Goal: Task Accomplishment & Management: Manage account settings

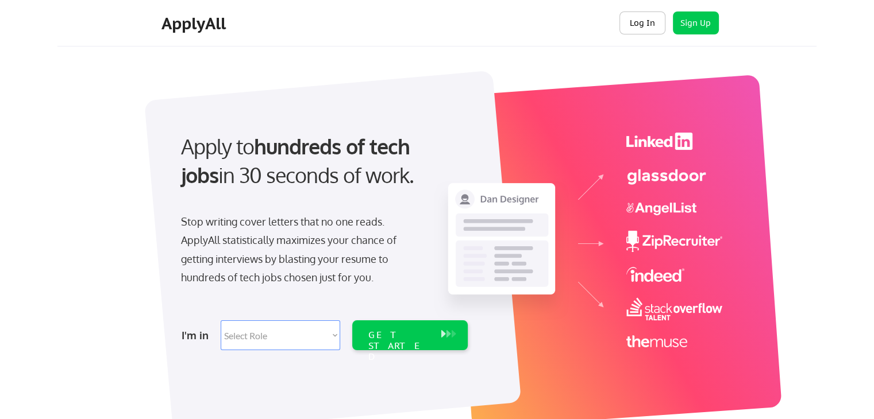
click at [637, 24] on button "Log In" at bounding box center [642, 22] width 46 height 23
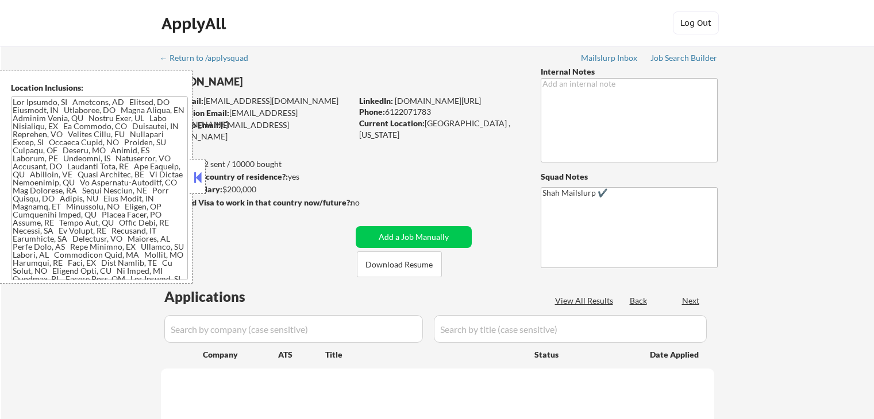
select select ""pending""
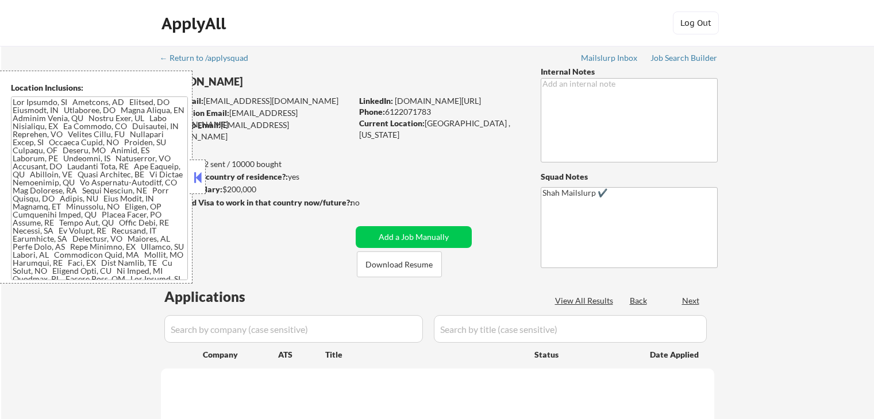
select select ""pending""
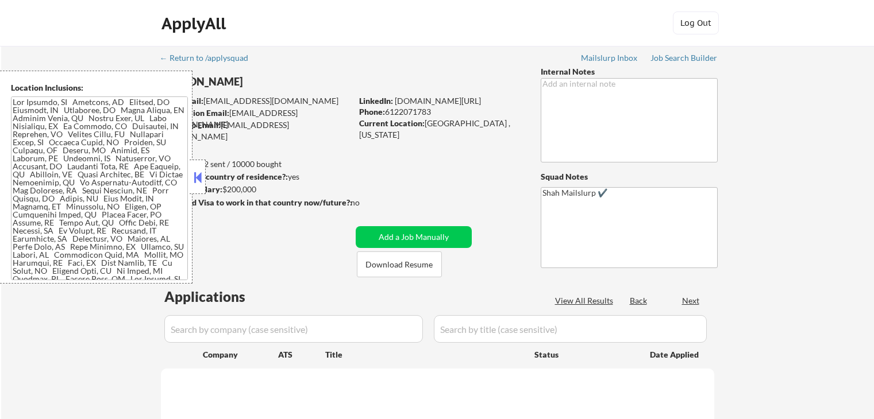
select select ""pending""
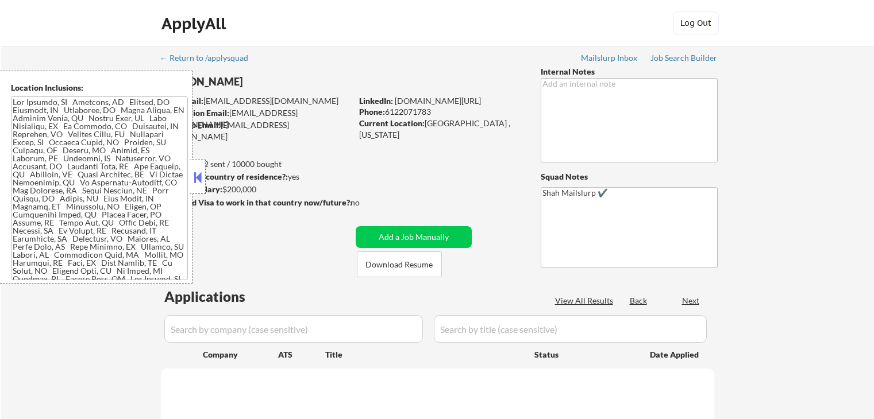
select select ""pending""
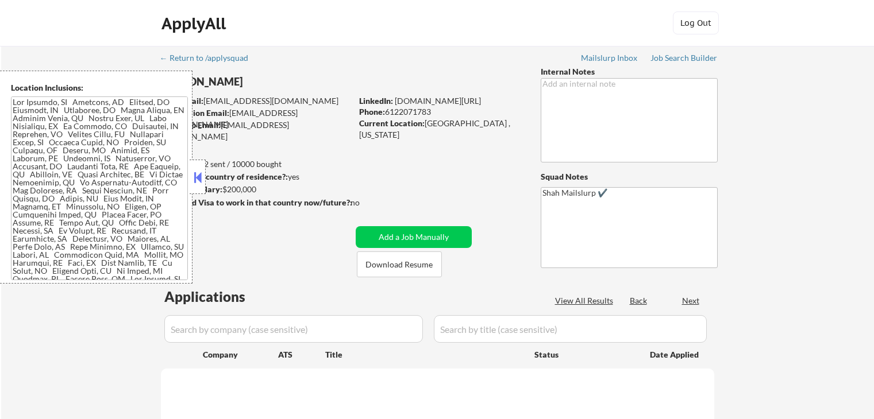
select select ""pending""
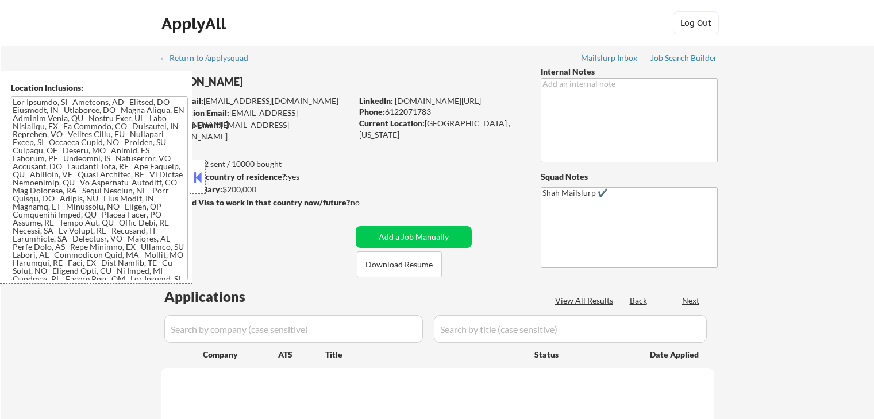
select select ""pending""
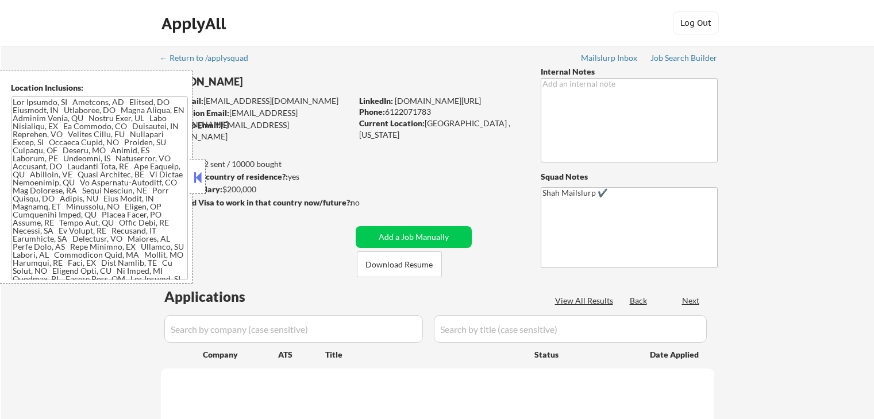
select select ""pending""
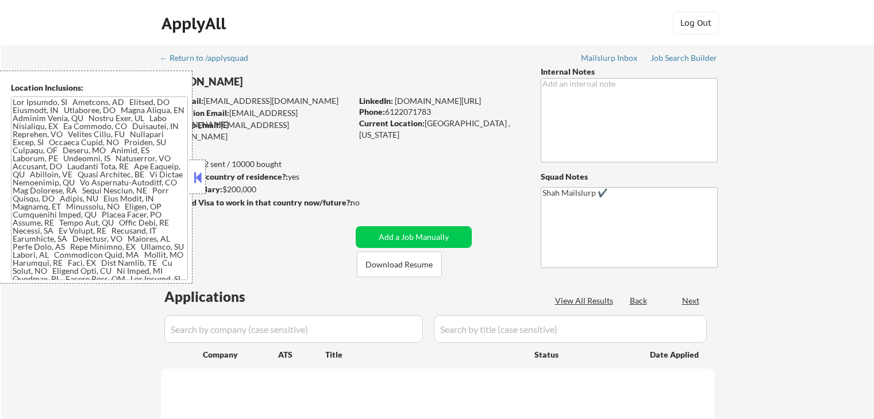
select select ""pending""
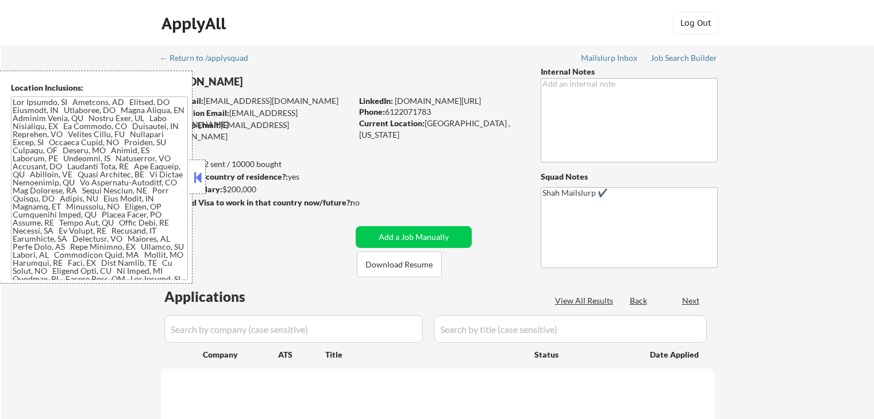
select select ""pending""
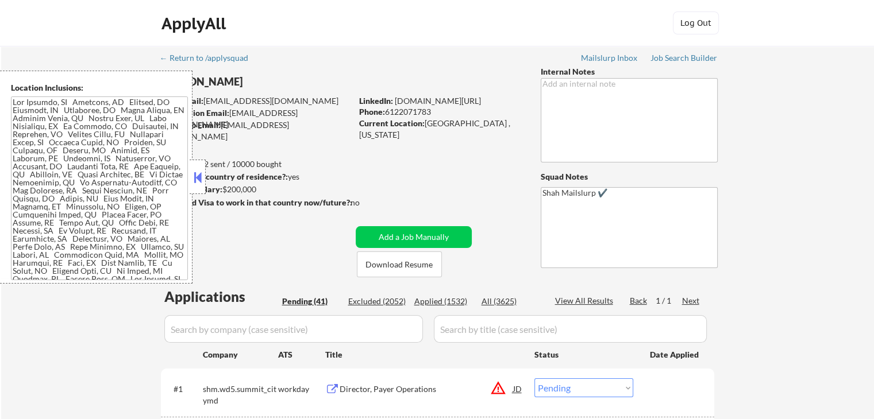
click at [195, 172] on button at bounding box center [197, 177] width 13 height 17
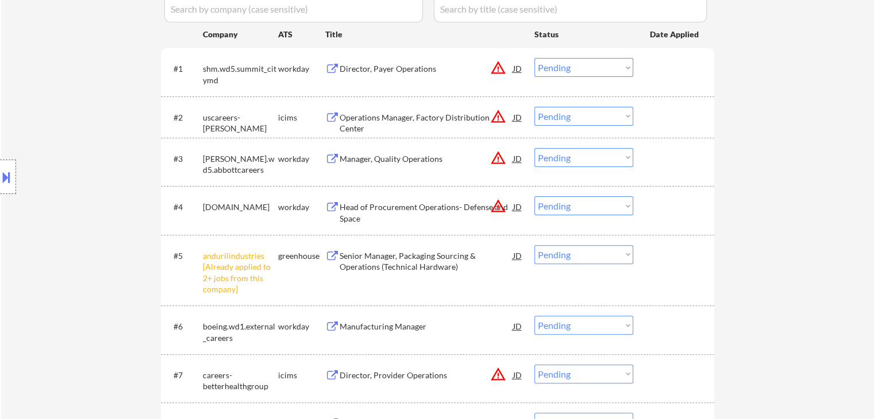
scroll to position [345, 0]
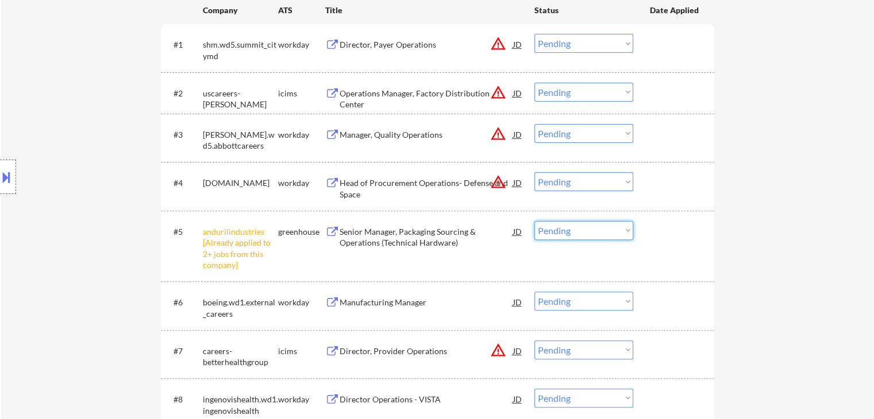
click at [588, 233] on select "Choose an option... Pending Applied Excluded (Questions) Excluded (Expired) Exc…" at bounding box center [583, 230] width 99 height 19
click at [534, 221] on select "Choose an option... Pending Applied Excluded (Questions) Excluded (Expired) Exc…" at bounding box center [583, 230] width 99 height 19
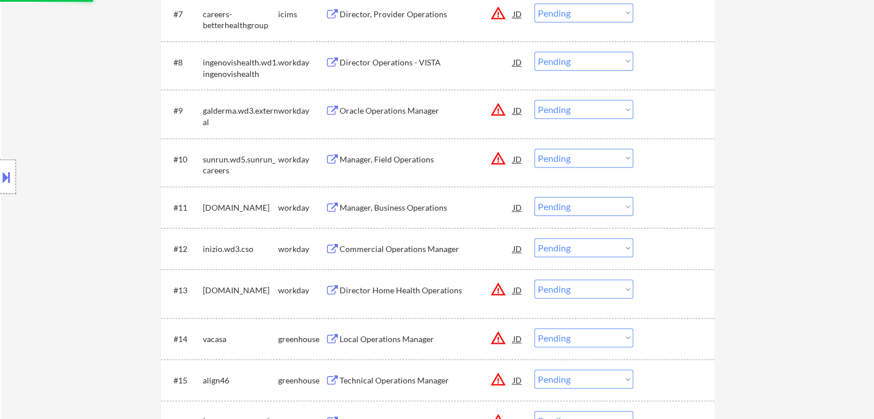
scroll to position [690, 0]
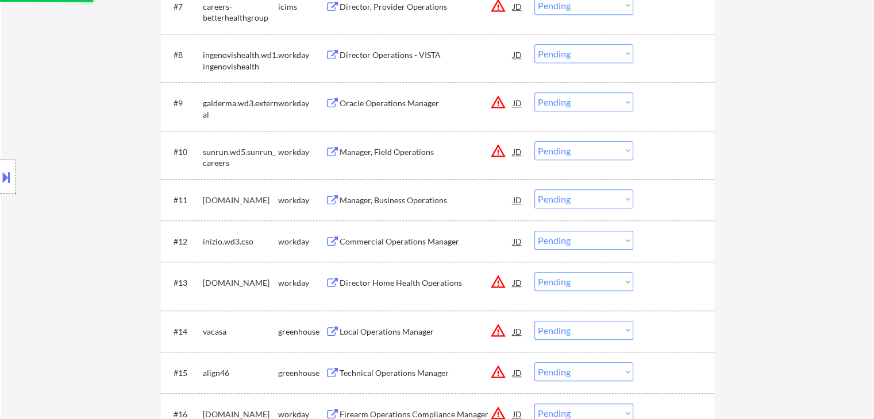
select select ""pending""
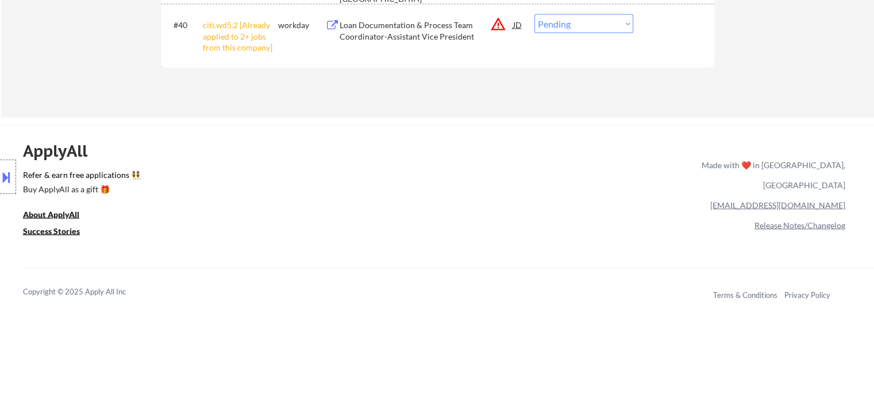
scroll to position [2057, 0]
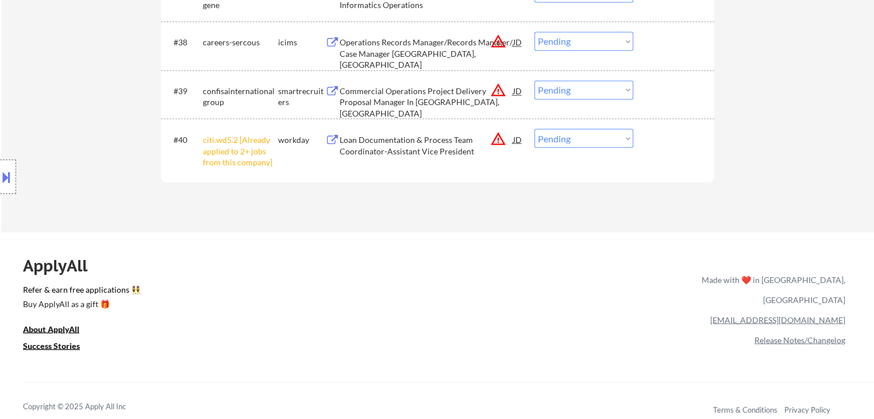
click at [572, 138] on select "Choose an option... Pending Applied Excluded (Questions) Excluded (Expired) Exc…" at bounding box center [583, 138] width 99 height 19
select select ""excluded__other_""
click at [534, 129] on select "Choose an option... Pending Applied Excluded (Questions) Excluded (Expired) Exc…" at bounding box center [583, 138] width 99 height 19
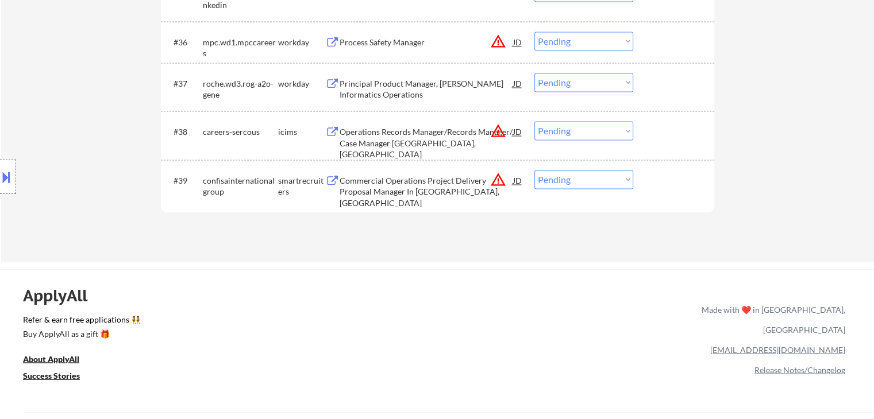
scroll to position [1942, 0]
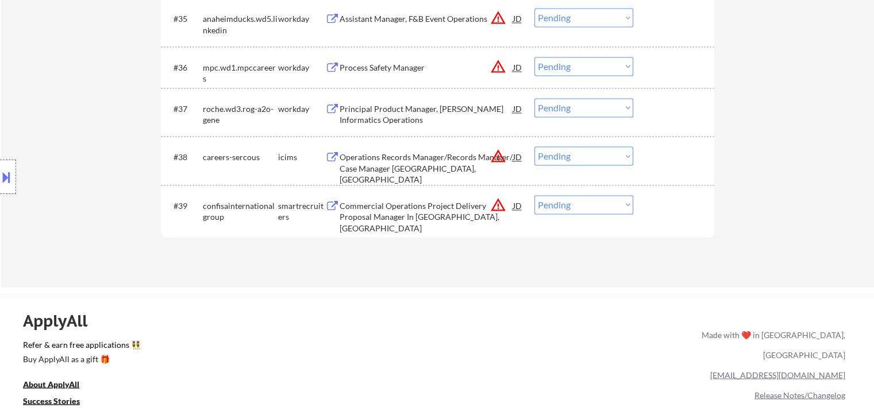
click at [424, 206] on div "Commercial Operations Project Delivery Proposal Manager In [GEOGRAPHIC_DATA], […" at bounding box center [427, 218] width 174 height 34
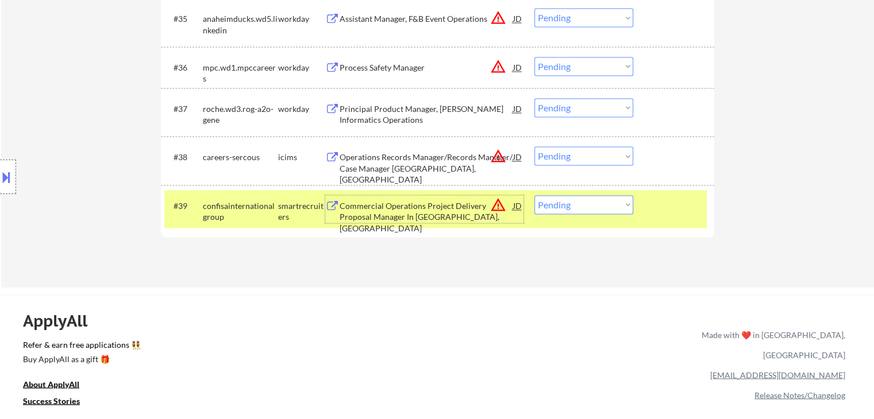
click at [575, 205] on select "Choose an option... Pending Applied Excluded (Questions) Excluded (Expired) Exc…" at bounding box center [583, 204] width 99 height 19
select select ""excluded__salary_""
click at [534, 195] on select "Choose an option... Pending Applied Excluded (Questions) Excluded (Expired) Exc…" at bounding box center [583, 204] width 99 height 19
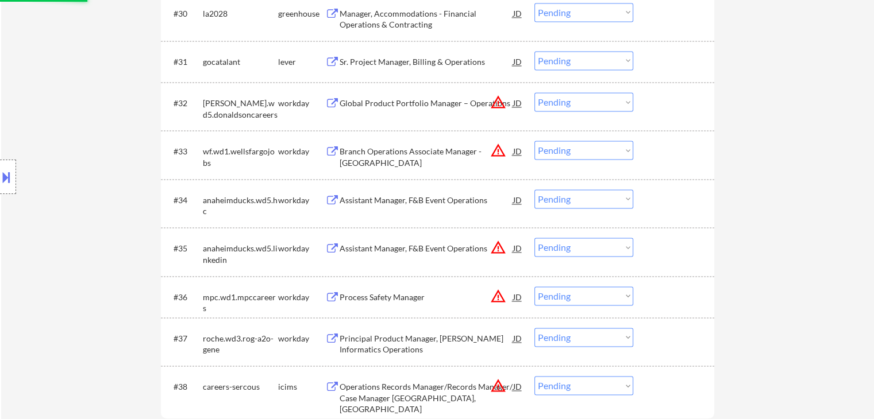
scroll to position [1655, 0]
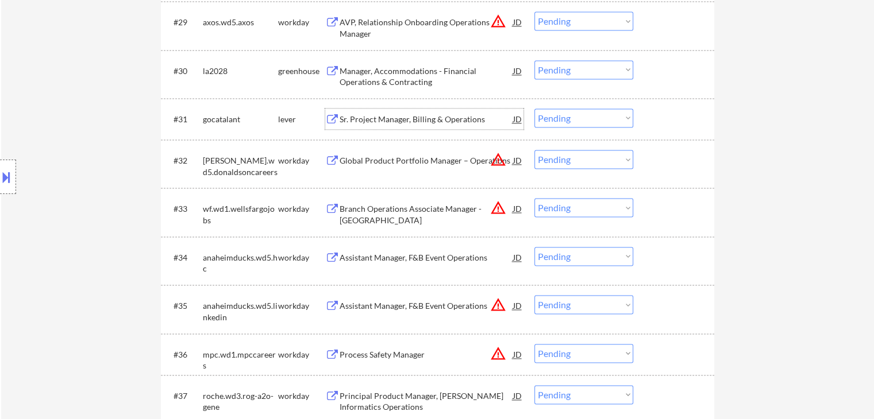
click at [416, 123] on div "Sr. Project Manager, Billing & Operations" at bounding box center [427, 119] width 174 height 11
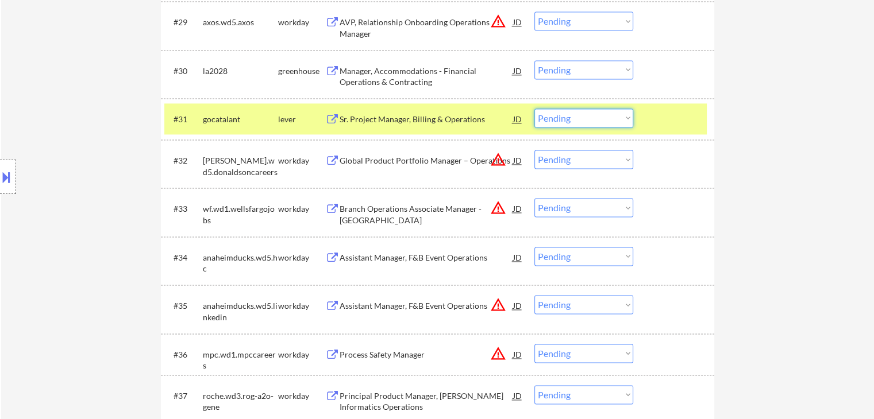
click at [565, 117] on select "Choose an option... Pending Applied Excluded (Questions) Excluded (Expired) Exc…" at bounding box center [583, 118] width 99 height 19
click at [534, 109] on select "Choose an option... Pending Applied Excluded (Questions) Excluded (Expired) Exc…" at bounding box center [583, 118] width 99 height 19
select select ""pending""
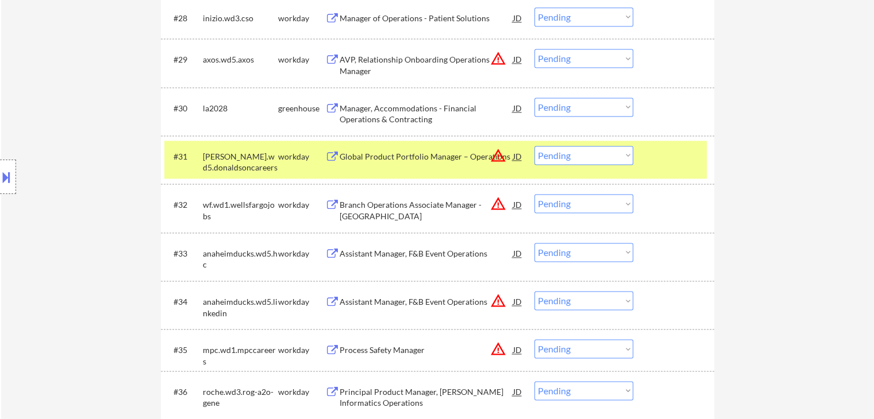
scroll to position [1597, 0]
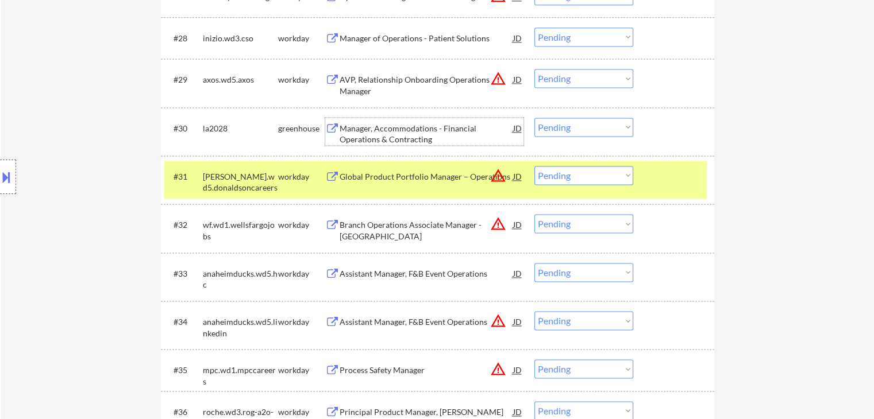
click at [394, 128] on div "Manager, Accommodations - Financial Operations & Contracting" at bounding box center [427, 134] width 174 height 22
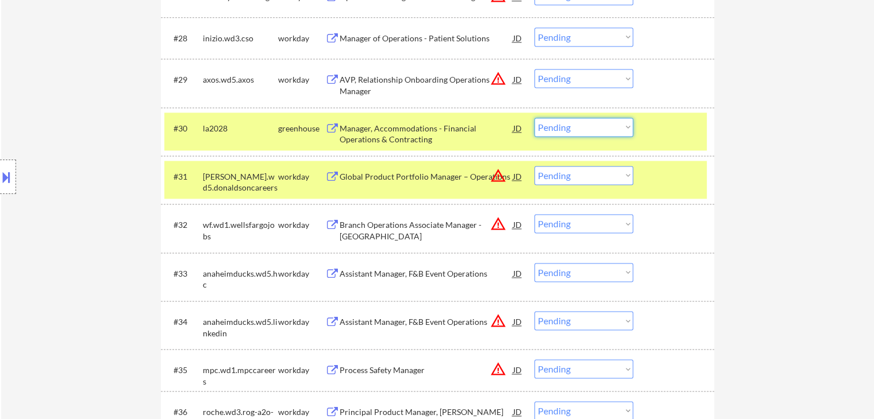
drag, startPoint x: 567, startPoint y: 128, endPoint x: 571, endPoint y: 118, distance: 10.8
click at [567, 128] on select "Choose an option... Pending Applied Excluded (Questions) Excluded (Expired) Exc…" at bounding box center [583, 127] width 99 height 19
click at [534, 118] on select "Choose an option... Pending Applied Excluded (Questions) Excluded (Expired) Exc…" at bounding box center [583, 127] width 99 height 19
select select ""pending""
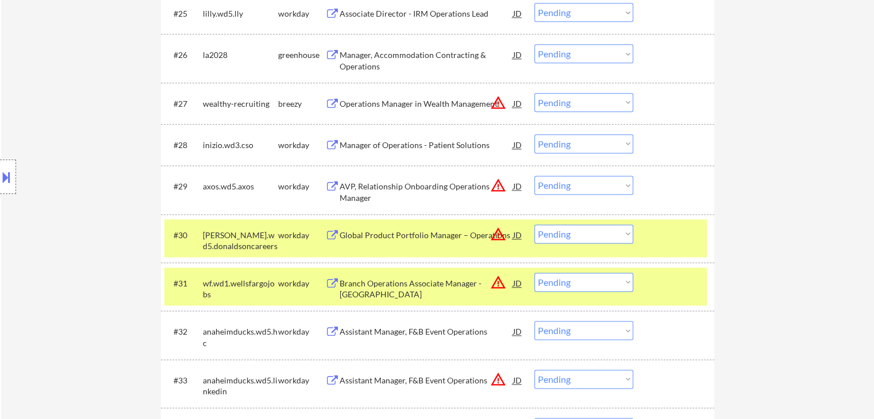
scroll to position [1483, 0]
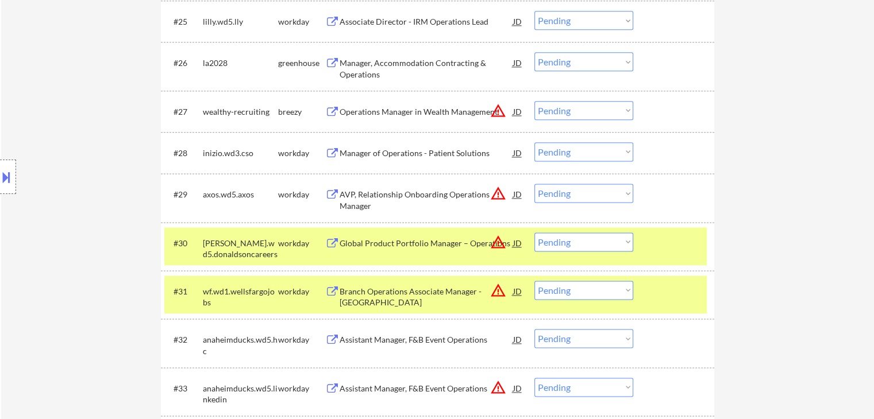
click at [393, 111] on div "Operations Manager in Wealth Management" at bounding box center [427, 111] width 174 height 11
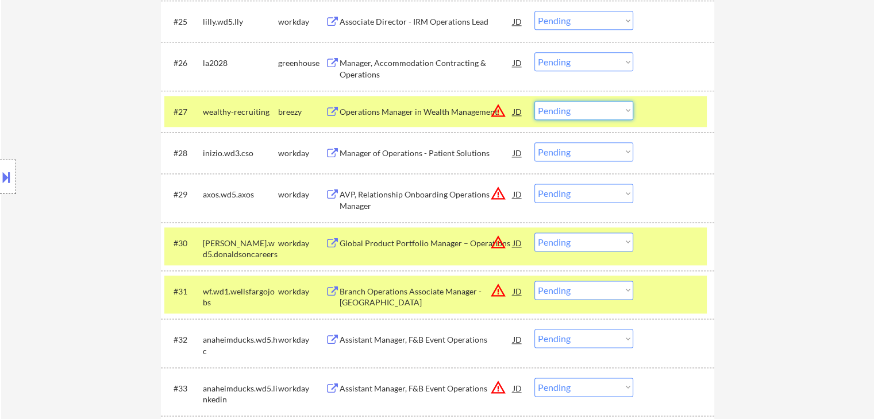
click at [561, 109] on select "Choose an option... Pending Applied Excluded (Questions) Excluded (Expired) Exc…" at bounding box center [583, 110] width 99 height 19
click at [534, 101] on select "Choose an option... Pending Applied Excluded (Questions) Excluded (Expired) Exc…" at bounding box center [583, 110] width 99 height 19
select select ""pending""
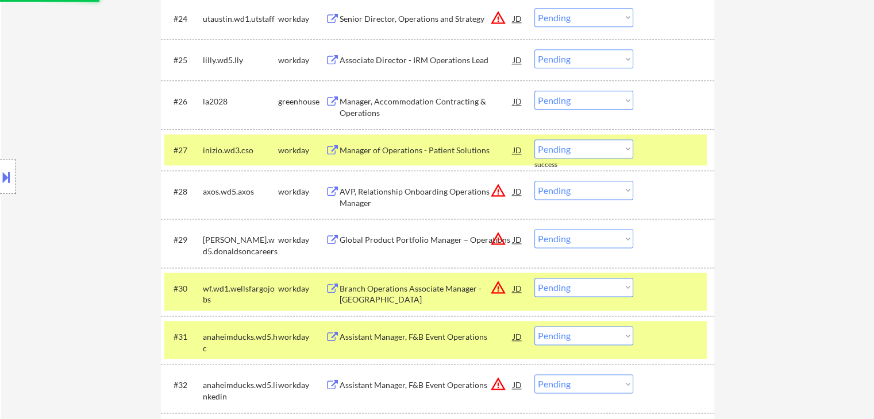
scroll to position [1425, 0]
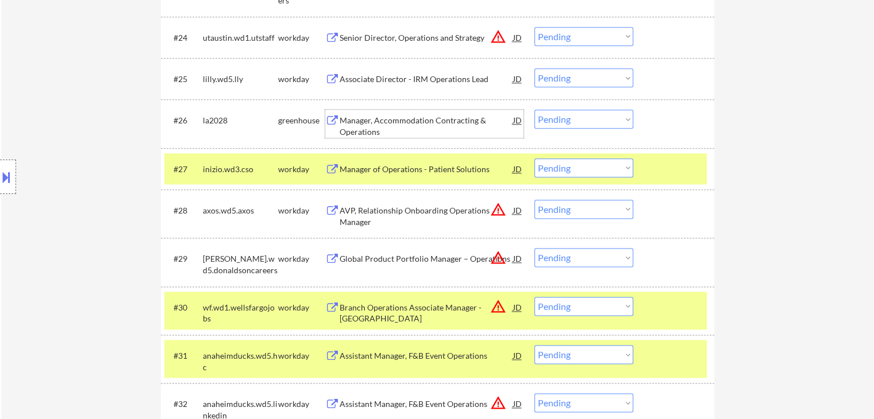
click at [374, 118] on div "Manager, Accommodation Contracting & Operations" at bounding box center [427, 126] width 174 height 22
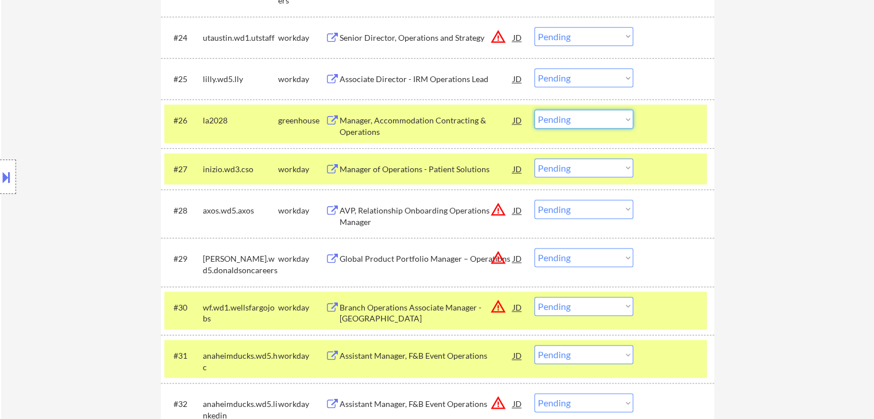
click at [565, 119] on select "Choose an option... Pending Applied Excluded (Questions) Excluded (Expired) Exc…" at bounding box center [583, 119] width 99 height 19
click at [534, 110] on select "Choose an option... Pending Applied Excluded (Questions) Excluded (Expired) Exc…" at bounding box center [583, 119] width 99 height 19
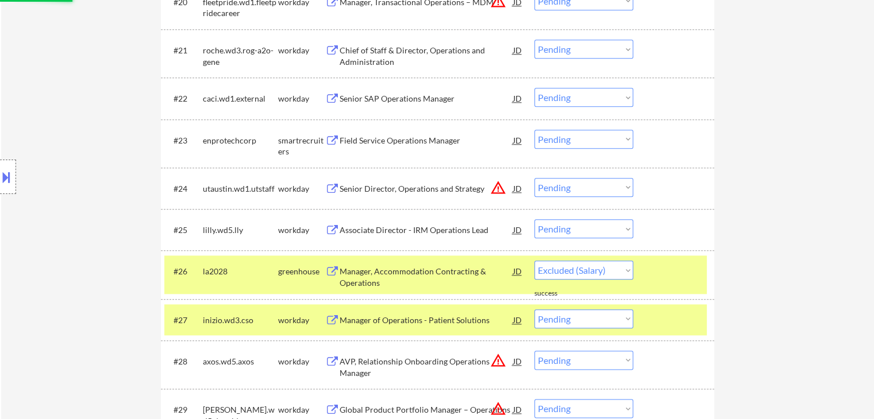
scroll to position [1253, 0]
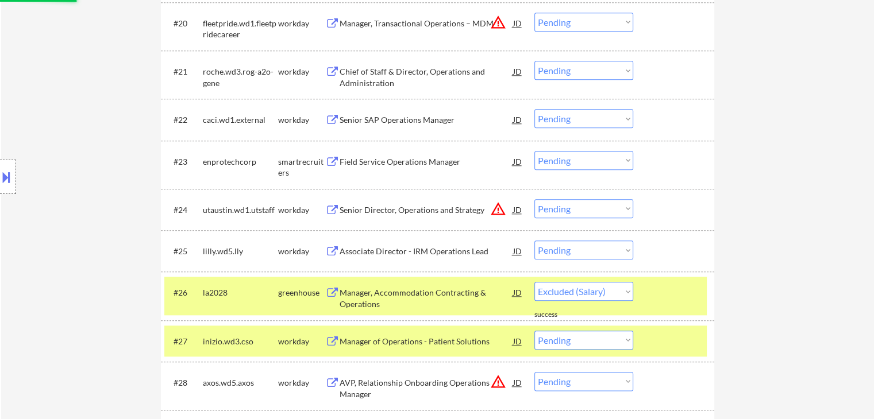
select select ""pending""
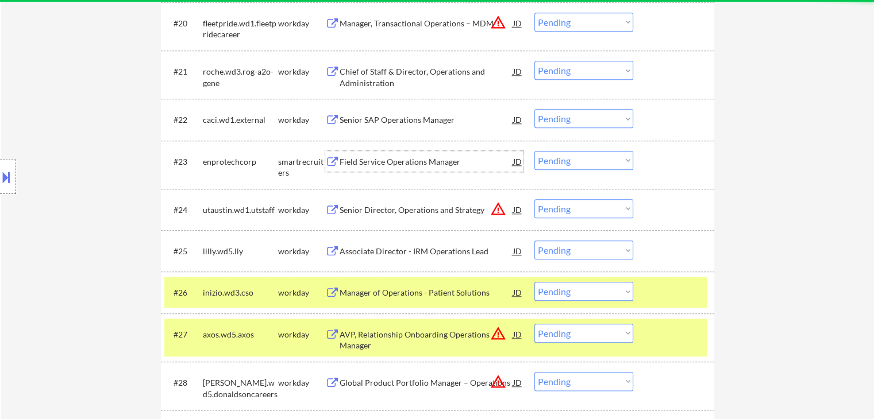
click at [388, 164] on div "Field Service Operations Manager" at bounding box center [427, 161] width 174 height 11
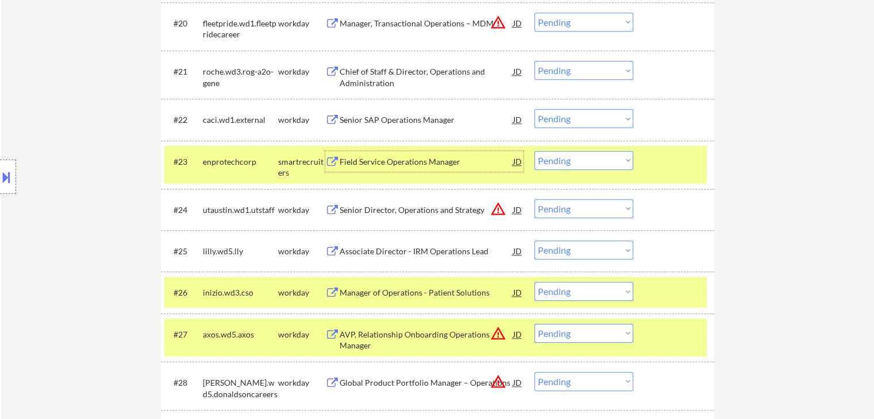
click at [387, 155] on div "Field Service Operations Manager" at bounding box center [427, 161] width 174 height 21
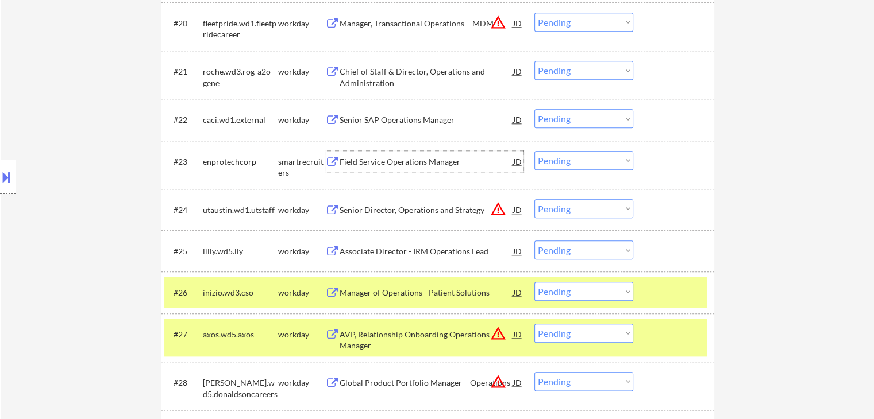
click at [577, 156] on select "Choose an option... Pending Applied Excluded (Questions) Excluded (Expired) Exc…" at bounding box center [583, 160] width 99 height 19
click at [534, 151] on select "Choose an option... Pending Applied Excluded (Questions) Excluded (Expired) Exc…" at bounding box center [583, 160] width 99 height 19
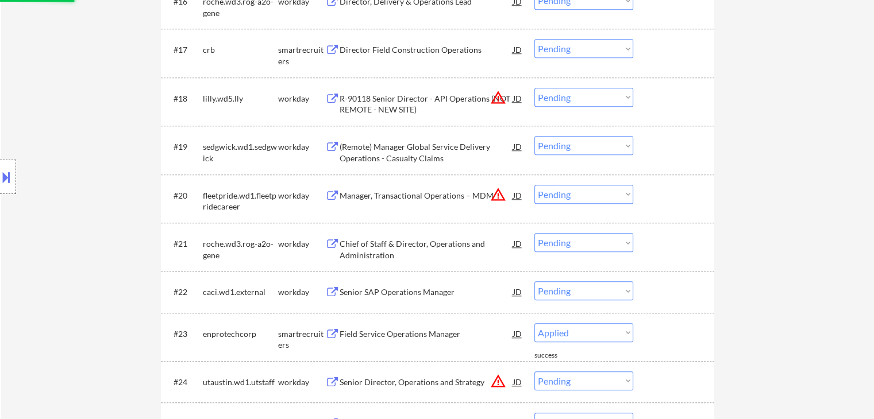
scroll to position [1023, 0]
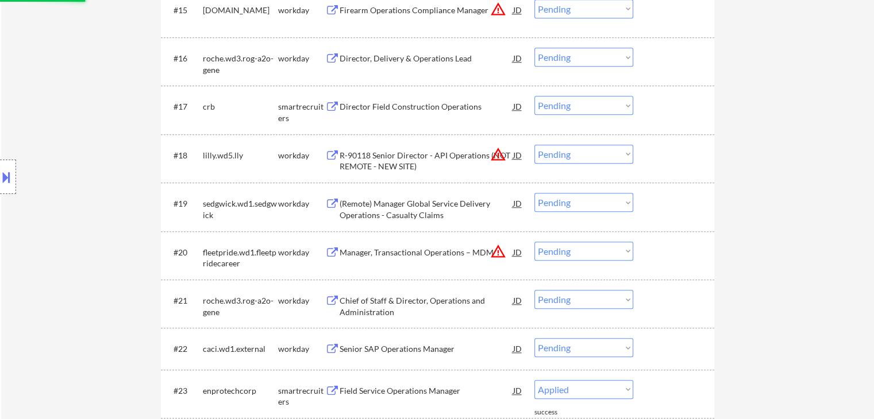
select select ""pending""
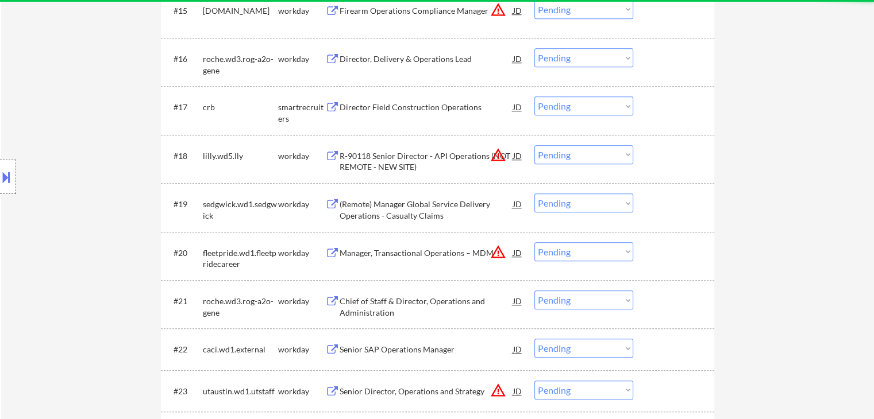
click at [385, 109] on div "Director Field Construction Operations" at bounding box center [427, 107] width 174 height 11
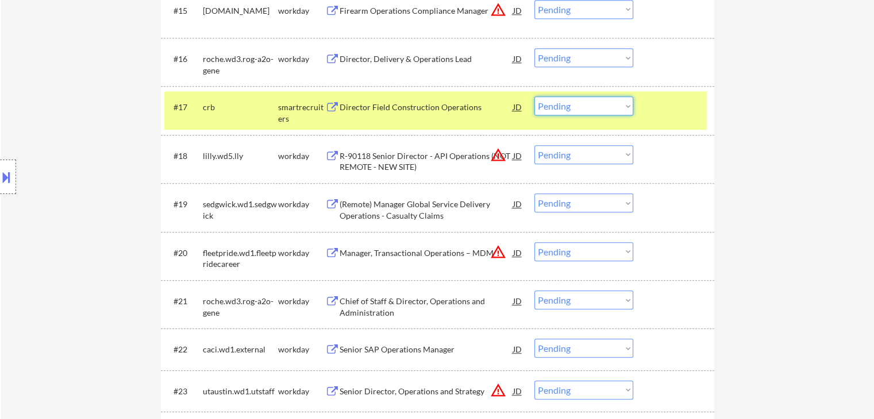
click at [564, 106] on select "Choose an option... Pending Applied Excluded (Questions) Excluded (Expired) Exc…" at bounding box center [583, 106] width 99 height 19
click at [534, 97] on select "Choose an option... Pending Applied Excluded (Questions) Excluded (Expired) Exc…" at bounding box center [583, 106] width 99 height 19
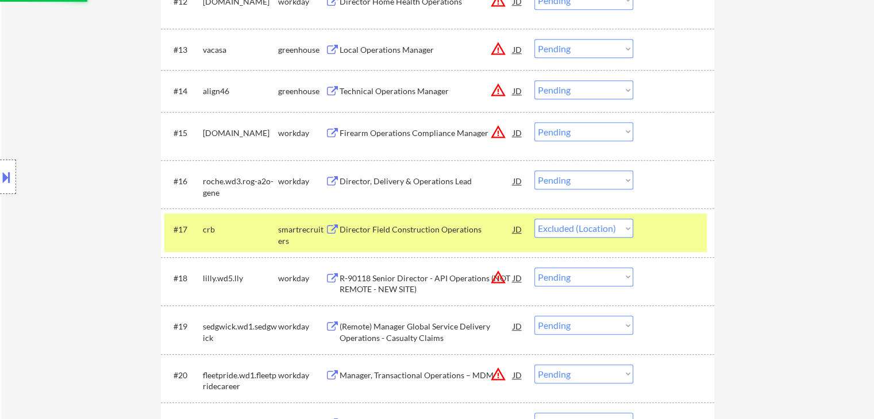
scroll to position [850, 0]
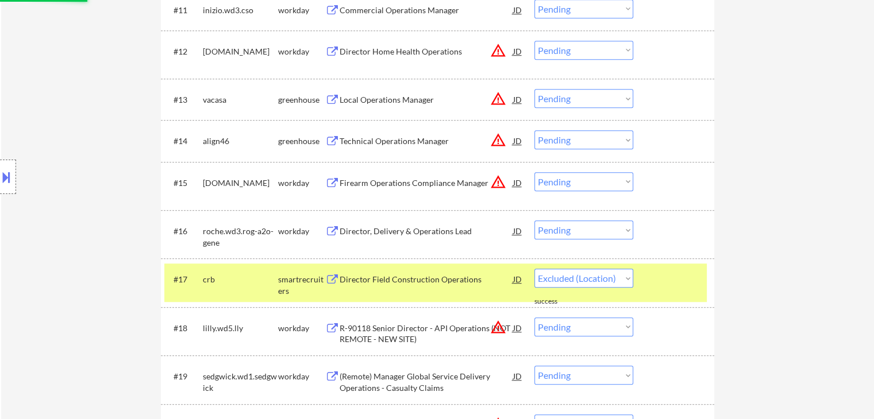
select select ""pending""
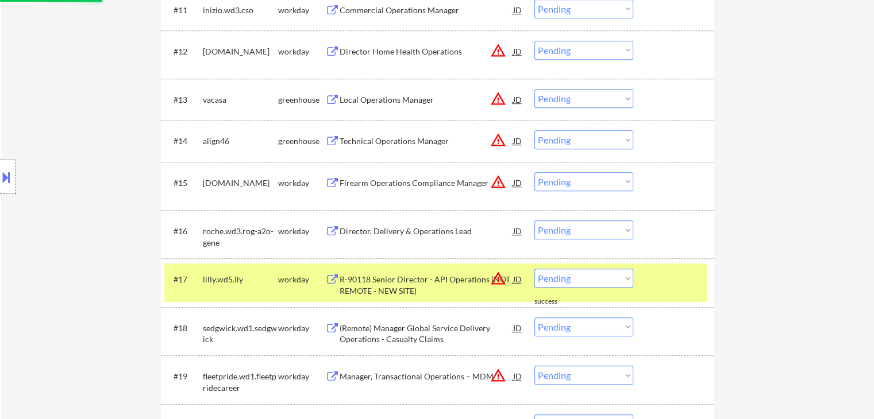
click at [374, 136] on div "Technical Operations Manager" at bounding box center [427, 141] width 174 height 11
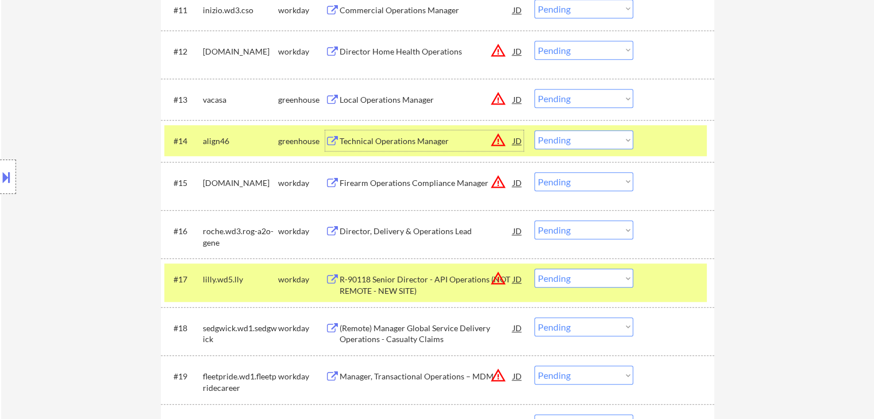
click at [556, 141] on select "Choose an option... Pending Applied Excluded (Questions) Excluded (Expired) Exc…" at bounding box center [583, 139] width 99 height 19
click at [534, 130] on select "Choose an option... Pending Applied Excluded (Questions) Excluded (Expired) Exc…" at bounding box center [583, 139] width 99 height 19
select select ""pending""
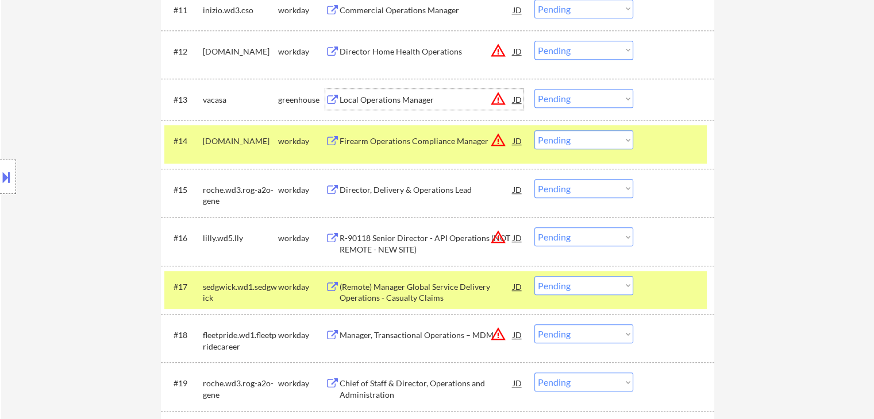
click at [360, 98] on div "Local Operations Manager" at bounding box center [427, 99] width 174 height 11
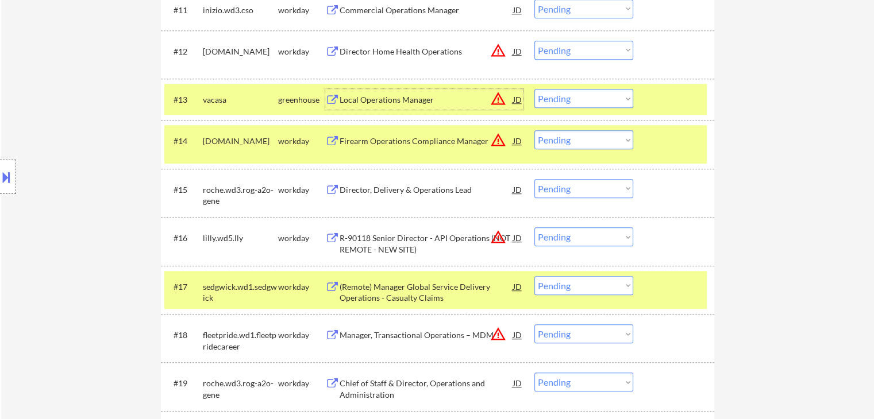
click at [557, 102] on select "Choose an option... Pending Applied Excluded (Questions) Excluded (Expired) Exc…" at bounding box center [583, 98] width 99 height 19
click at [534, 89] on select "Choose an option... Pending Applied Excluded (Questions) Excluded (Expired) Exc…" at bounding box center [583, 98] width 99 height 19
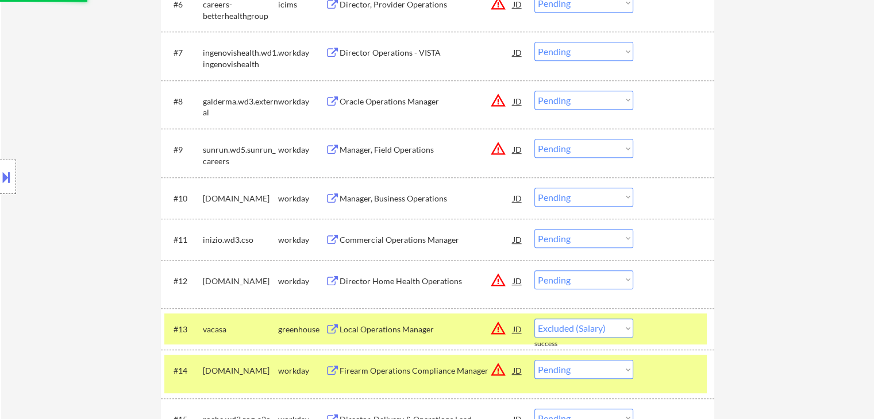
select select ""pending""
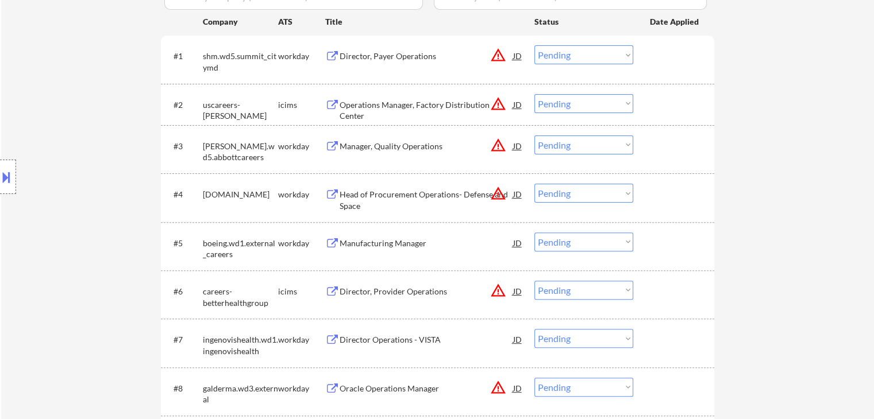
scroll to position [391, 0]
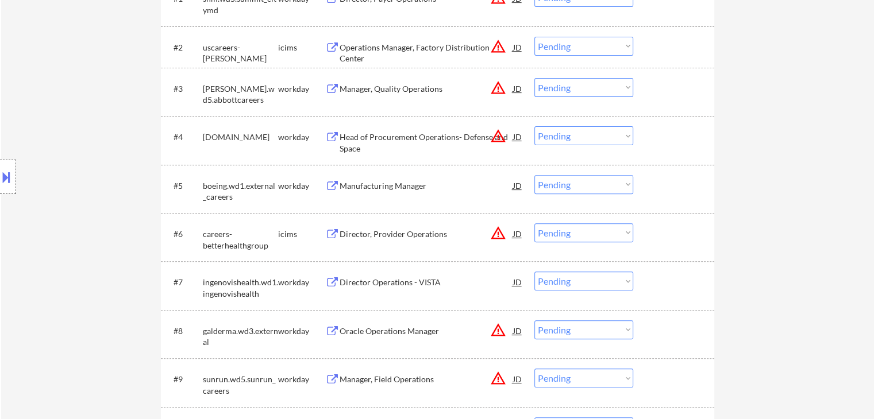
click at [369, 184] on div "Manufacturing Manager" at bounding box center [427, 185] width 174 height 11
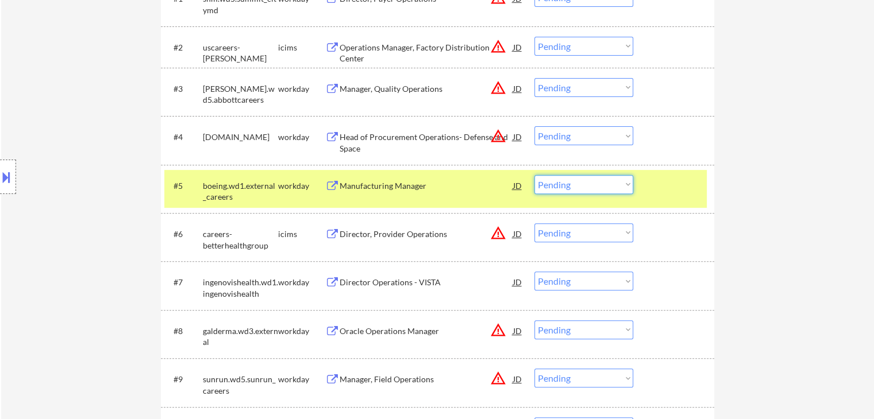
click at [575, 186] on select "Choose an option... Pending Applied Excluded (Questions) Excluded (Expired) Exc…" at bounding box center [583, 184] width 99 height 19
click at [534, 175] on select "Choose an option... Pending Applied Excluded (Questions) Excluded (Expired) Exc…" at bounding box center [583, 184] width 99 height 19
select select ""pending""
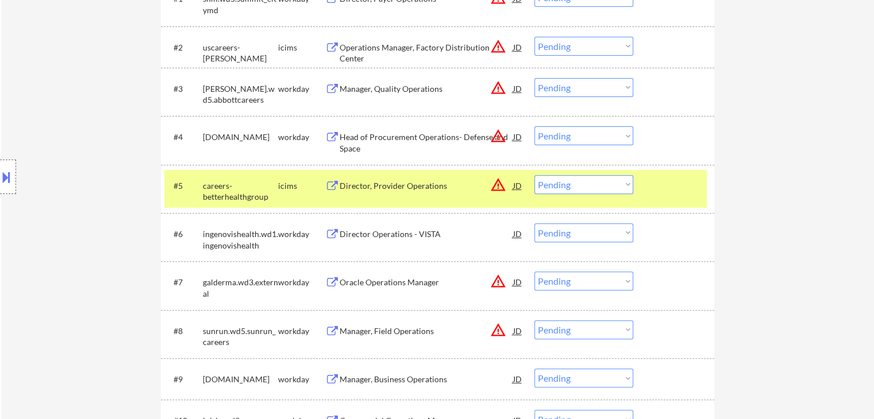
click at [375, 234] on div "Director Operations - VISTA" at bounding box center [427, 234] width 174 height 11
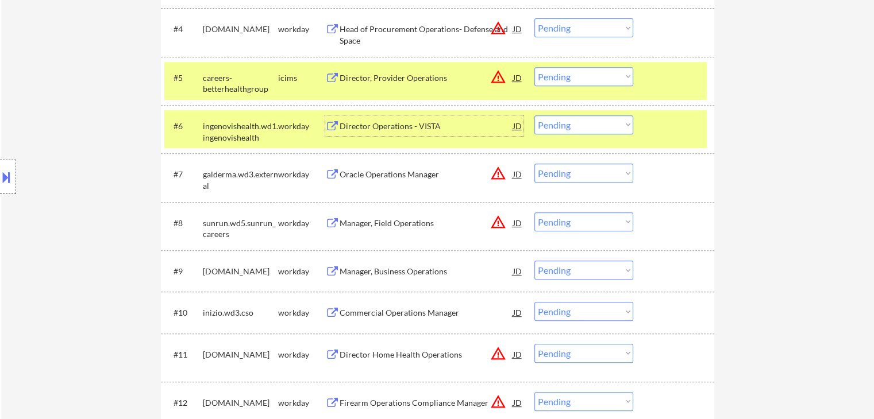
scroll to position [506, 0]
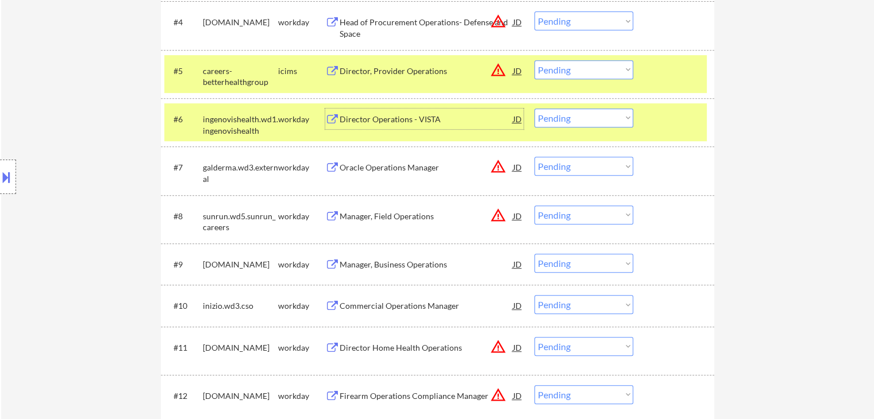
click at [569, 118] on select "Choose an option... Pending Applied Excluded (Questions) Excluded (Expired) Exc…" at bounding box center [583, 118] width 99 height 19
click at [534, 109] on select "Choose an option... Pending Applied Excluded (Questions) Excluded (Expired) Exc…" at bounding box center [583, 118] width 99 height 19
select select ""pending""
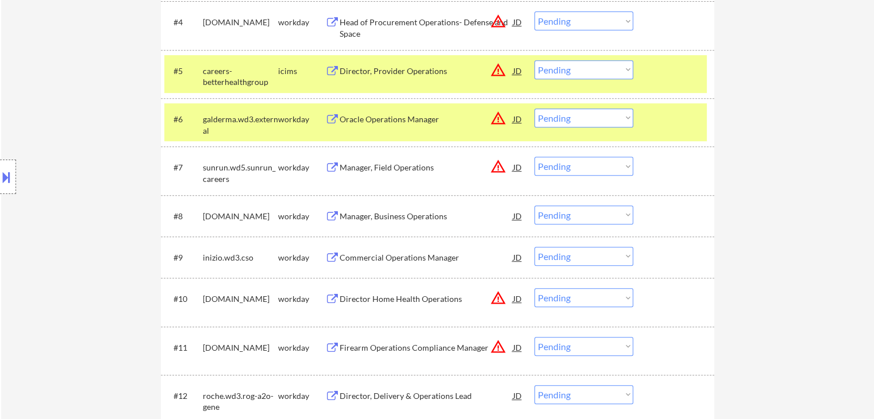
click at [359, 213] on div "Manager, Business Operations" at bounding box center [427, 216] width 174 height 11
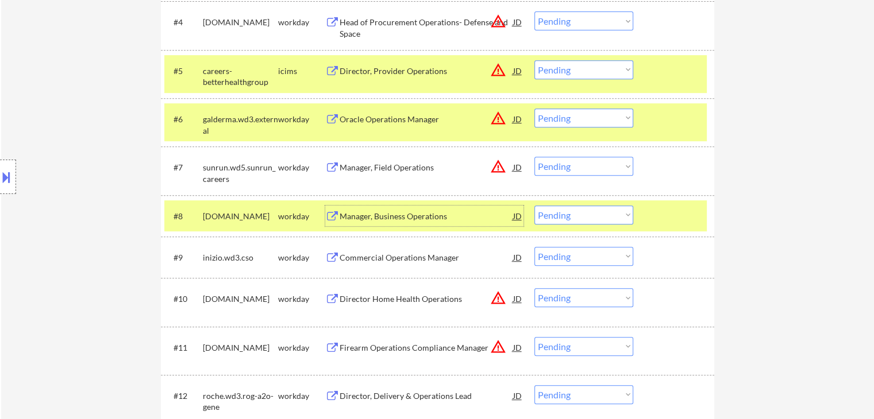
scroll to position [563, 0]
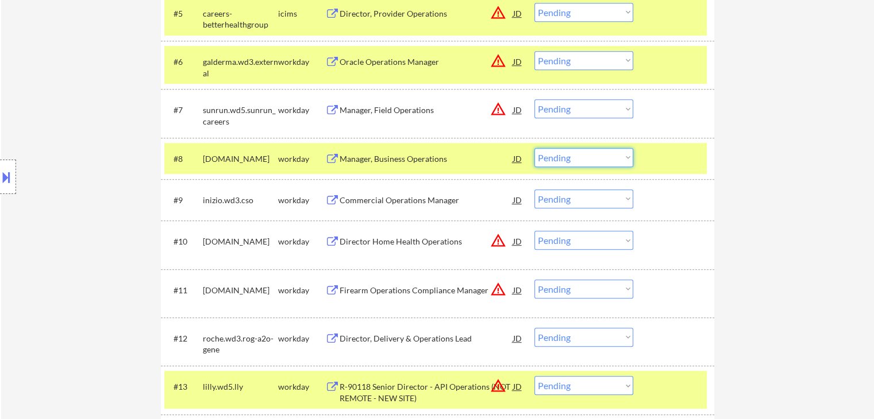
click at [565, 157] on select "Choose an option... Pending Applied Excluded (Questions) Excluded (Expired) Exc…" at bounding box center [583, 157] width 99 height 19
click at [534, 148] on select "Choose an option... Pending Applied Excluded (Questions) Excluded (Expired) Exc…" at bounding box center [583, 157] width 99 height 19
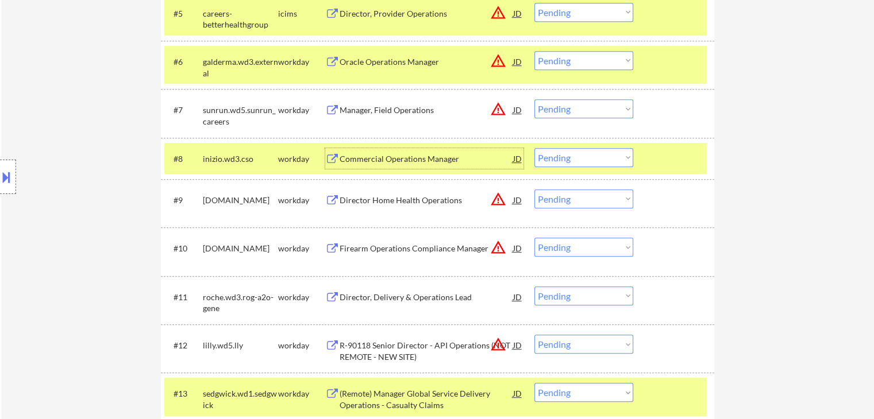
click at [375, 157] on div "Commercial Operations Manager" at bounding box center [427, 158] width 174 height 11
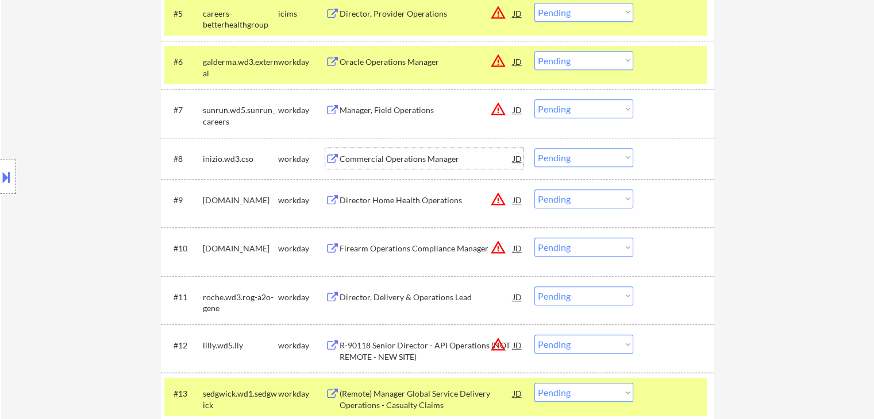
click at [553, 157] on select "Choose an option... Pending Applied Excluded (Questions) Excluded (Expired) Exc…" at bounding box center [583, 157] width 99 height 19
click at [534, 148] on select "Choose an option... Pending Applied Excluded (Questions) Excluded (Expired) Exc…" at bounding box center [583, 157] width 99 height 19
select select ""pending""
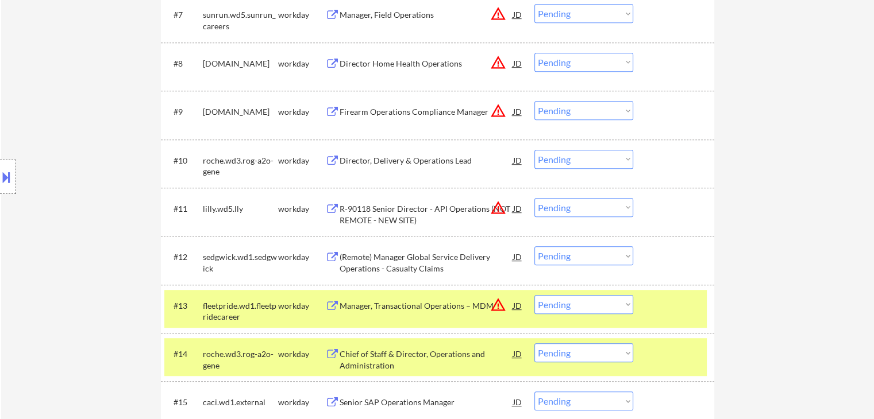
scroll to position [678, 0]
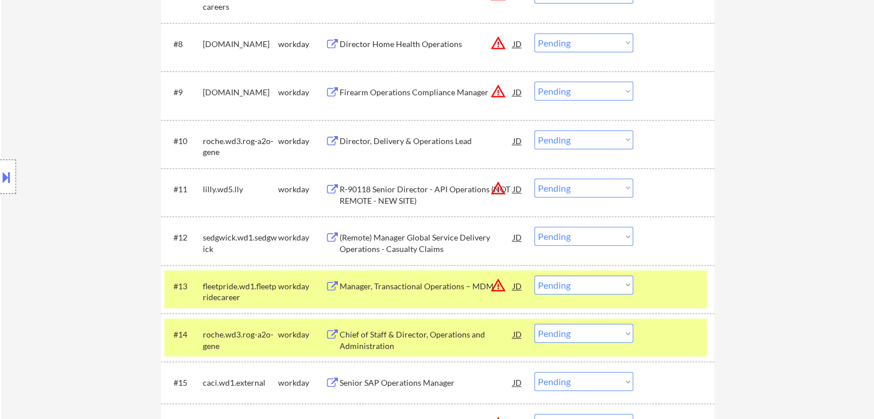
click at [373, 237] on div "(Remote) Manager Global Service Delivery Operations - Casualty Claims" at bounding box center [427, 243] width 174 height 22
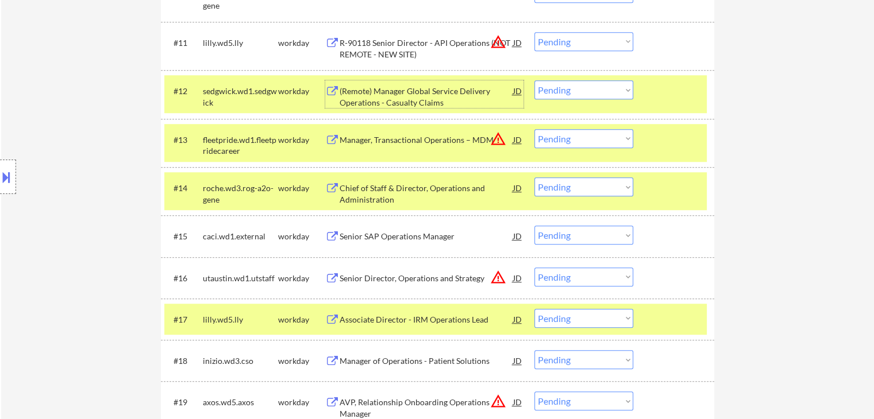
scroll to position [850, 0]
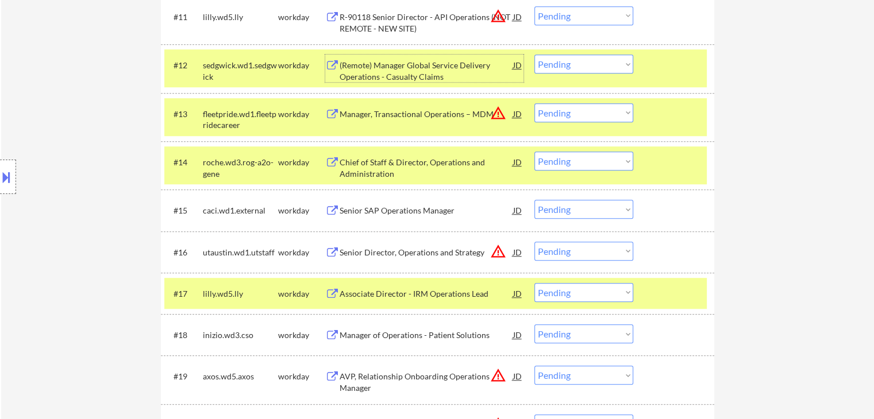
click at [380, 212] on div "Senior SAP Operations Manager" at bounding box center [427, 210] width 174 height 11
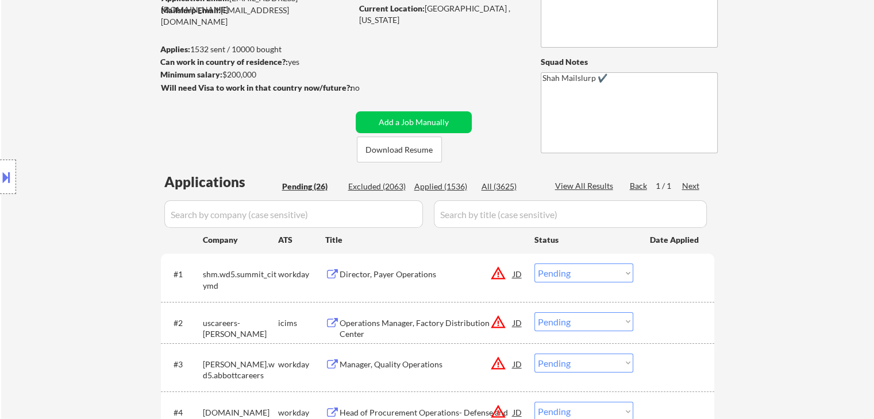
scroll to position [851, 0]
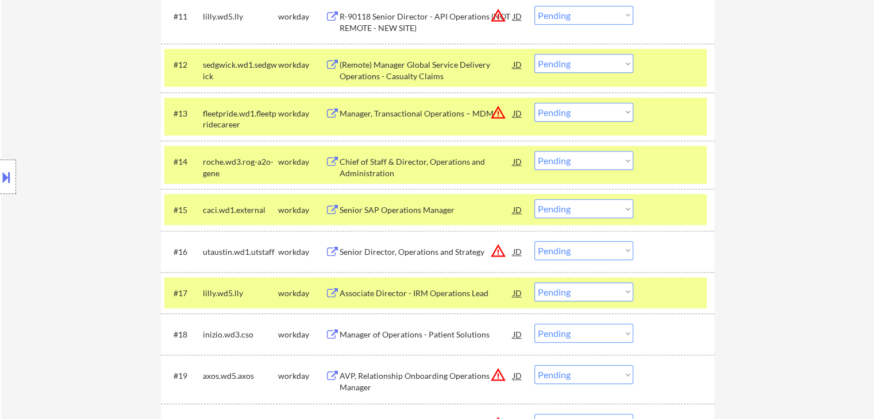
drag, startPoint x: 563, startPoint y: 209, endPoint x: 561, endPoint y: 217, distance: 8.4
click at [563, 209] on select "Choose an option... Pending Applied Excluded (Questions) Excluded (Expired) Exc…" at bounding box center [583, 208] width 99 height 19
click at [534, 199] on select "Choose an option... Pending Applied Excluded (Questions) Excluded (Expired) Exc…" at bounding box center [583, 208] width 99 height 19
select select ""pending""
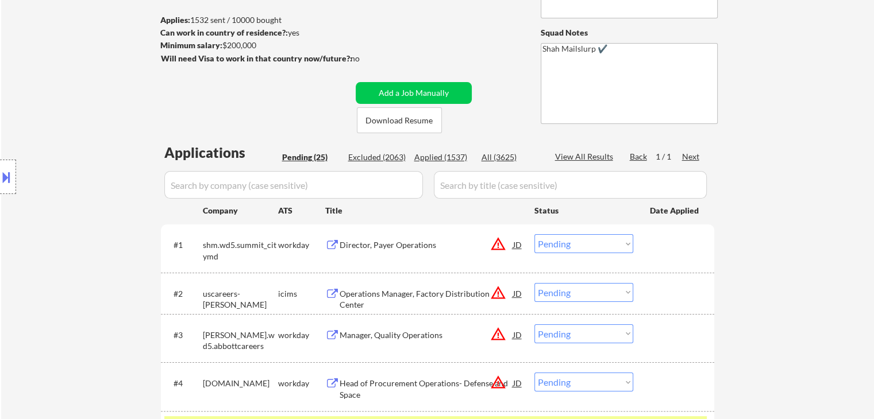
scroll to position [47, 0]
